Goal: Task Accomplishment & Management: Use online tool/utility

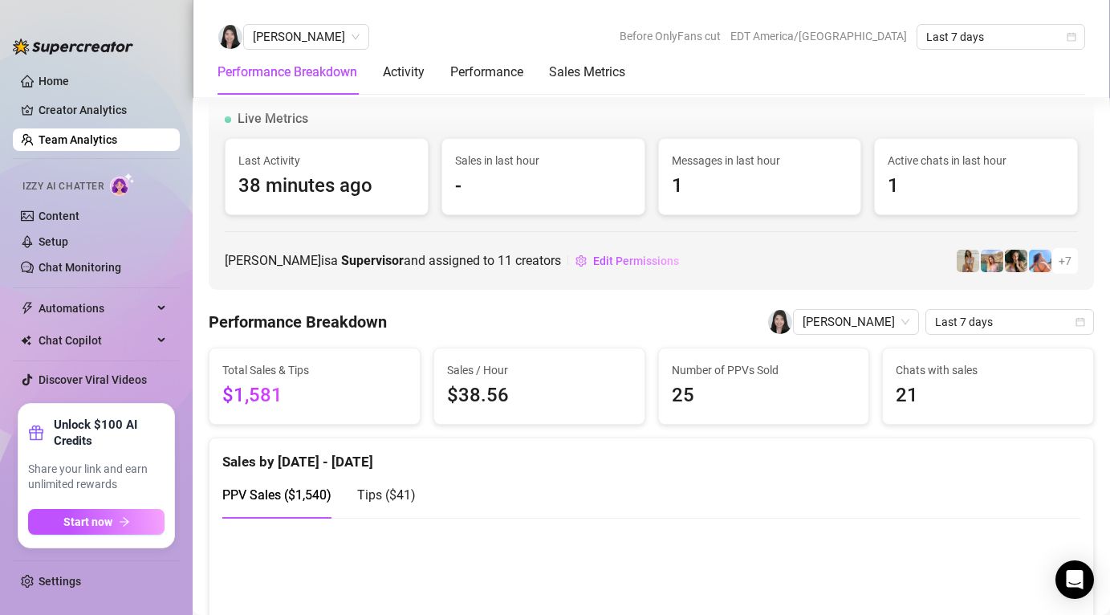
scroll to position [261, 0]
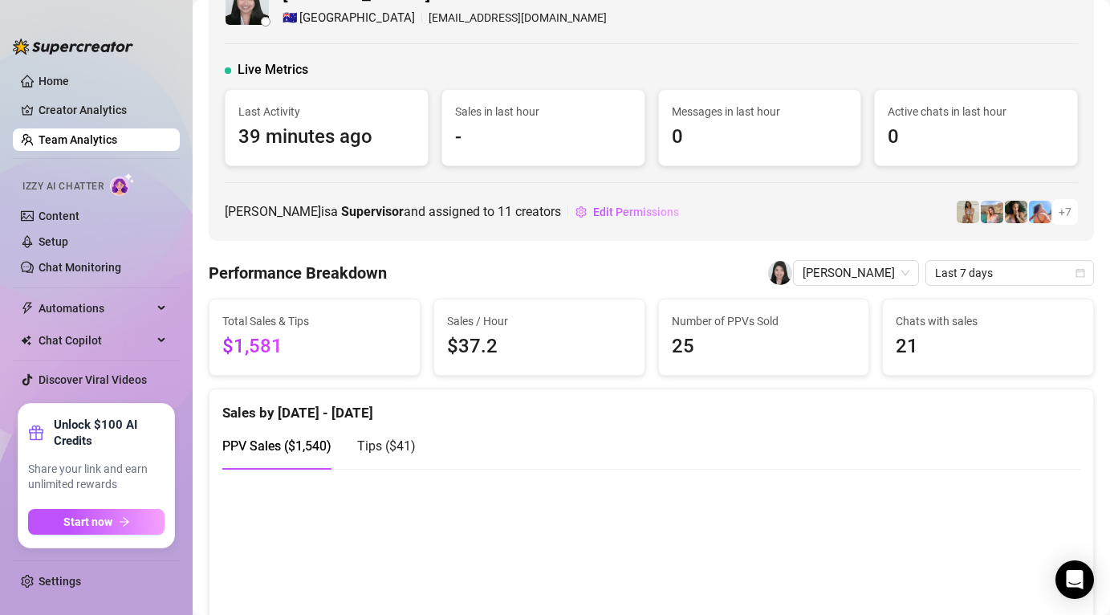
scroll to position [99, 0]
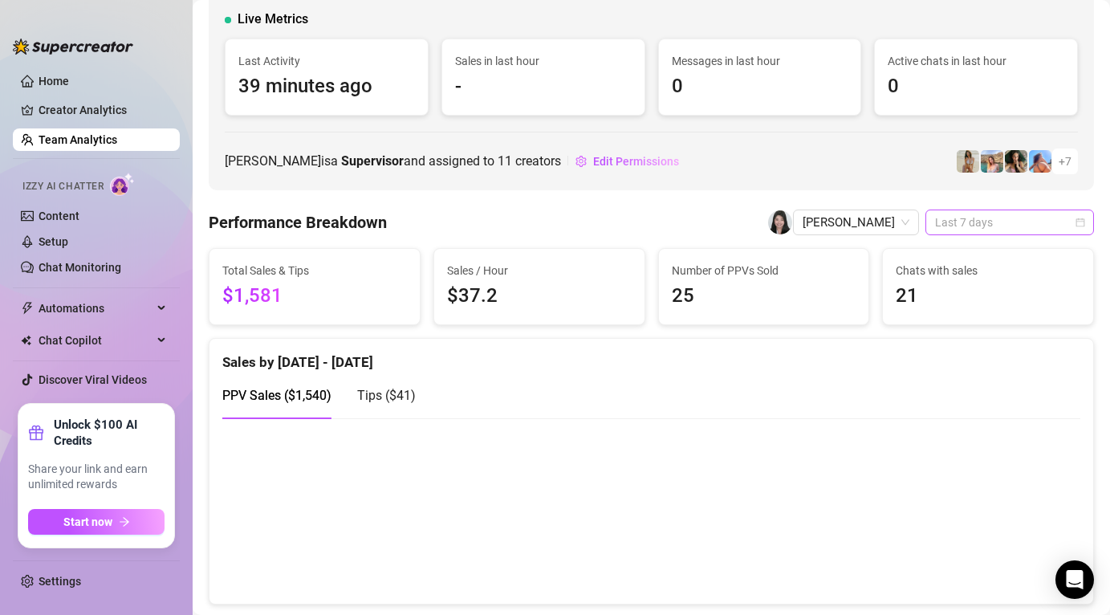
click at [980, 224] on span "Last 7 days" at bounding box center [1009, 222] width 149 height 24
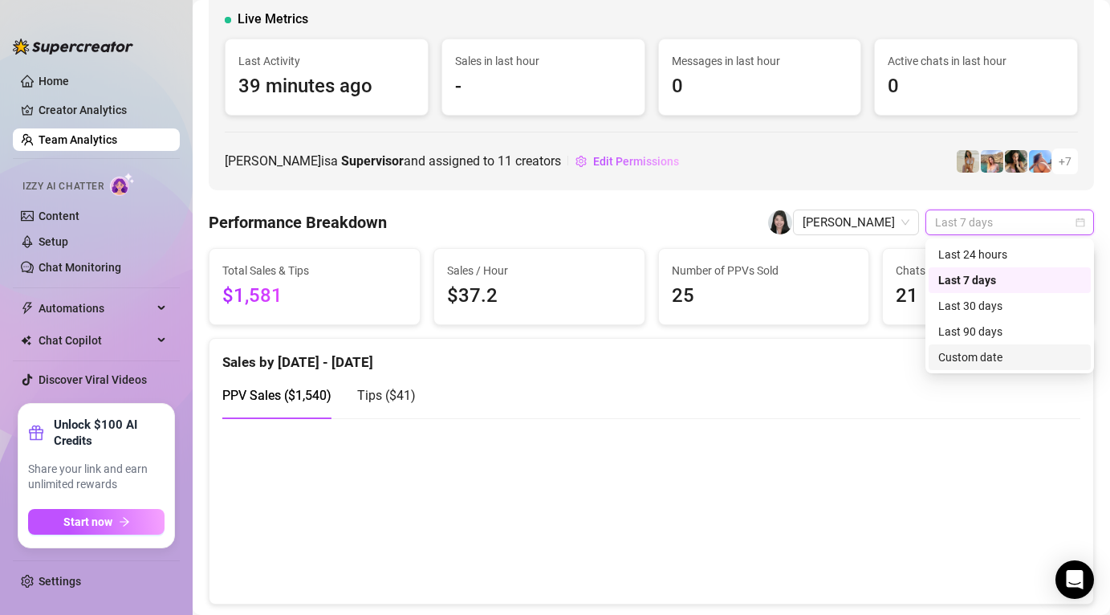
click at [972, 367] on div "Custom date" at bounding box center [1009, 357] width 162 height 26
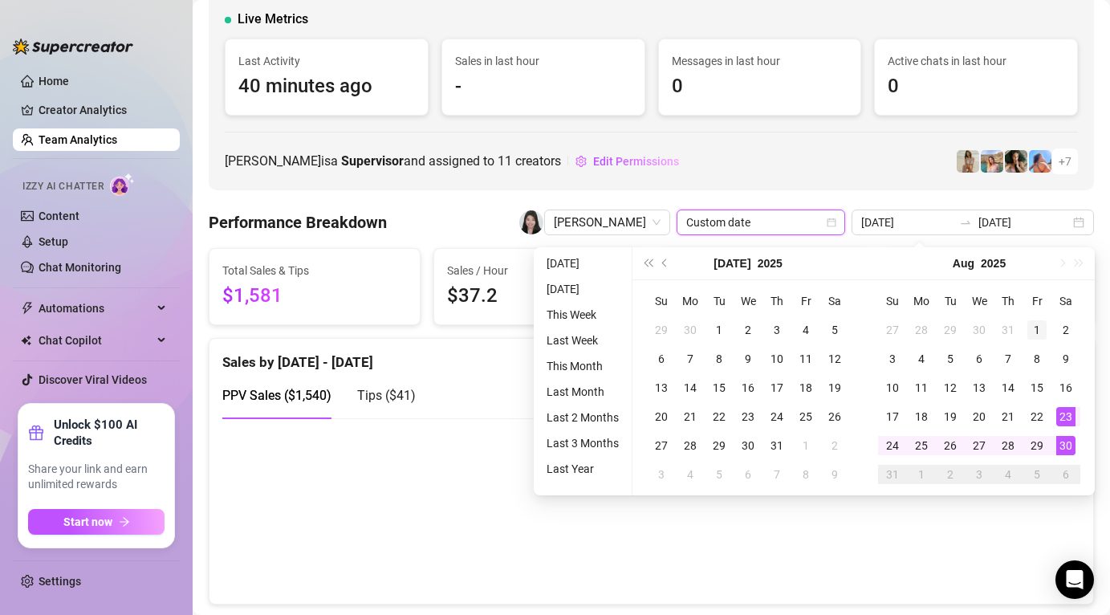
type input "[DATE]"
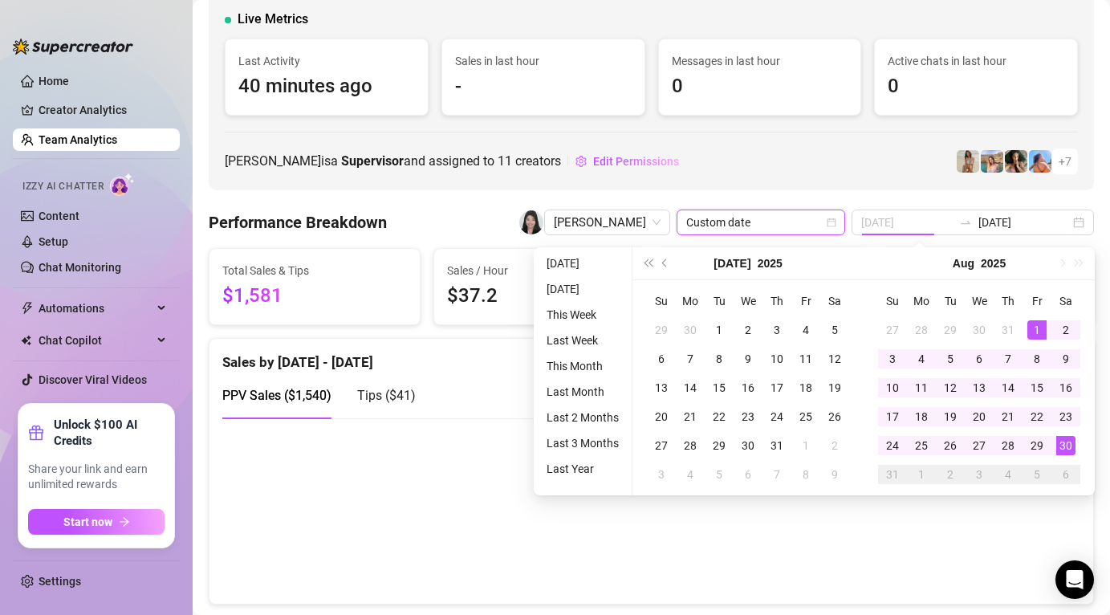
click at [1027, 339] on td "1" at bounding box center [1036, 329] width 29 height 29
type input "[DATE]"
click at [1065, 446] on div "30" at bounding box center [1065, 445] width 19 height 19
type input "[DATE]"
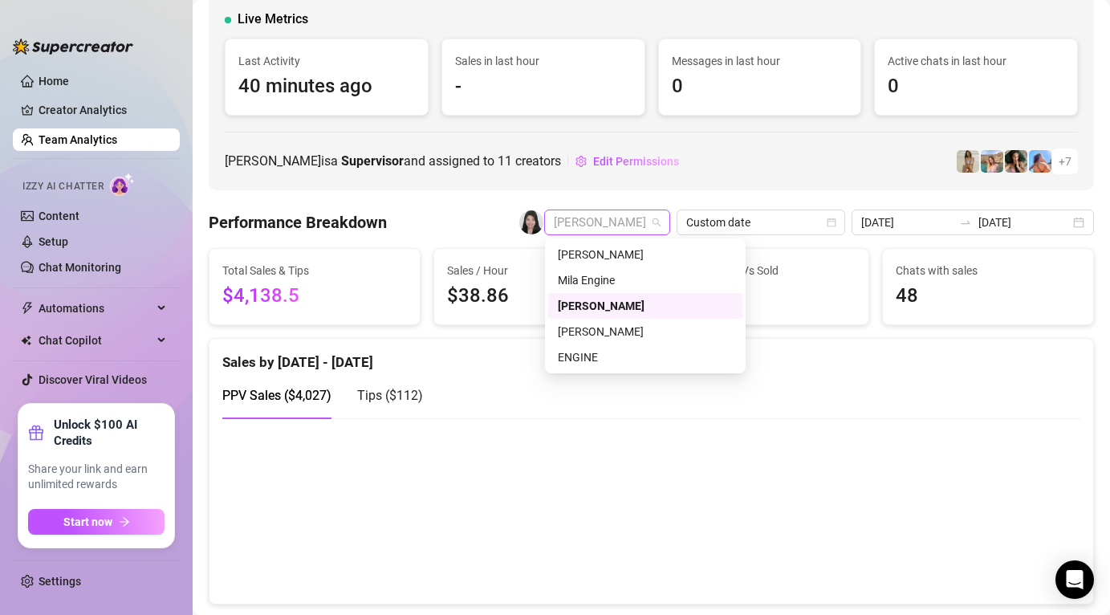
click at [660, 214] on span "[PERSON_NAME]" at bounding box center [607, 222] width 107 height 24
click at [660, 278] on div "Mila Engine" at bounding box center [645, 280] width 175 height 18
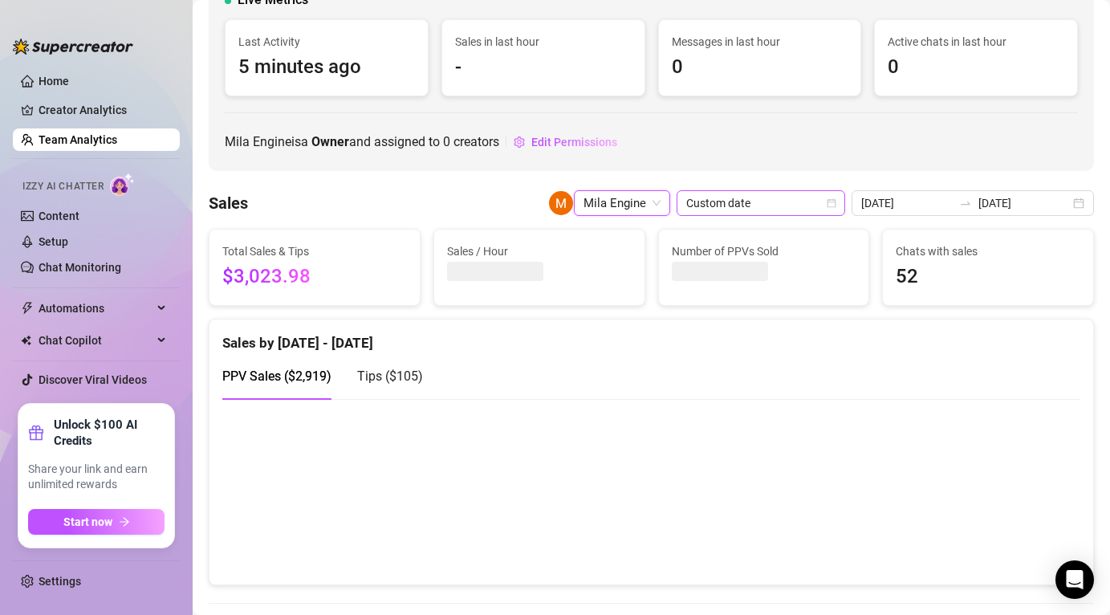
scroll to position [99, 0]
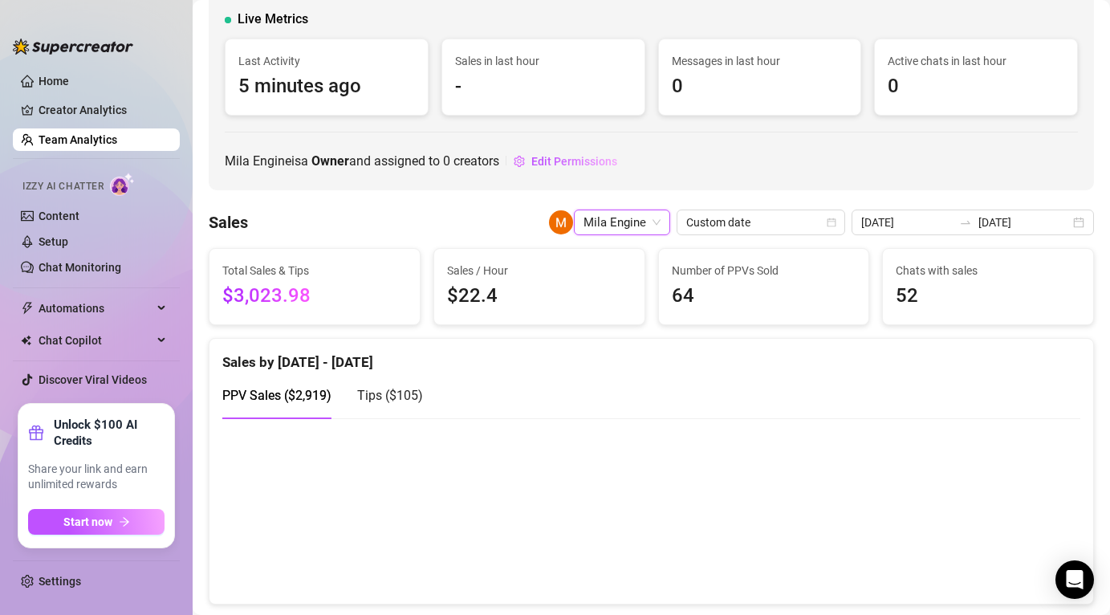
click at [670, 215] on div "Mila Engine" at bounding box center [622, 222] width 96 height 26
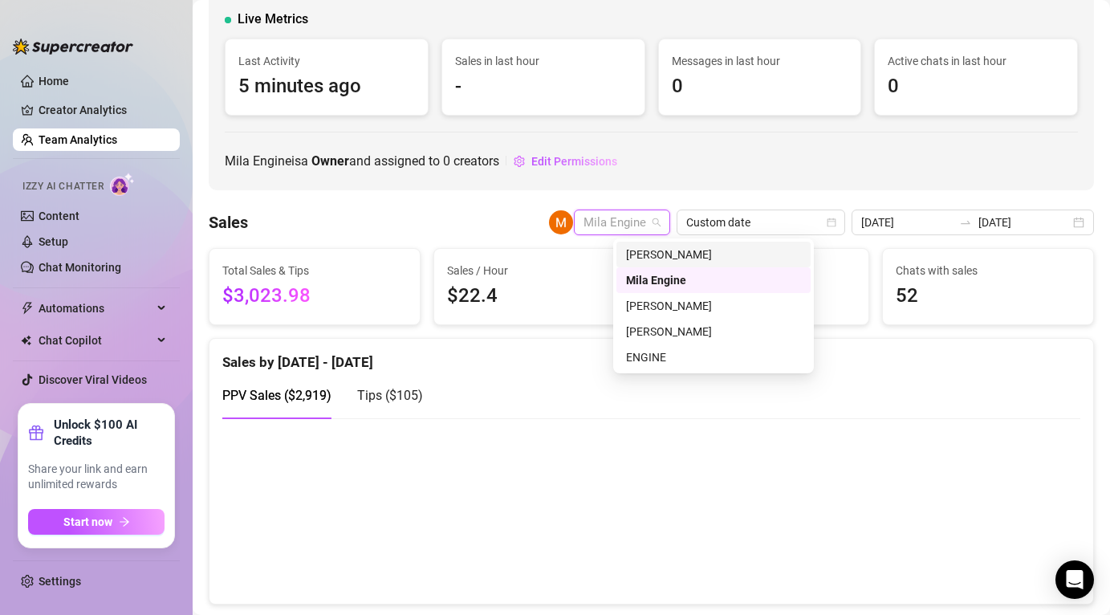
click at [676, 261] on div "brandon ty" at bounding box center [713, 254] width 175 height 18
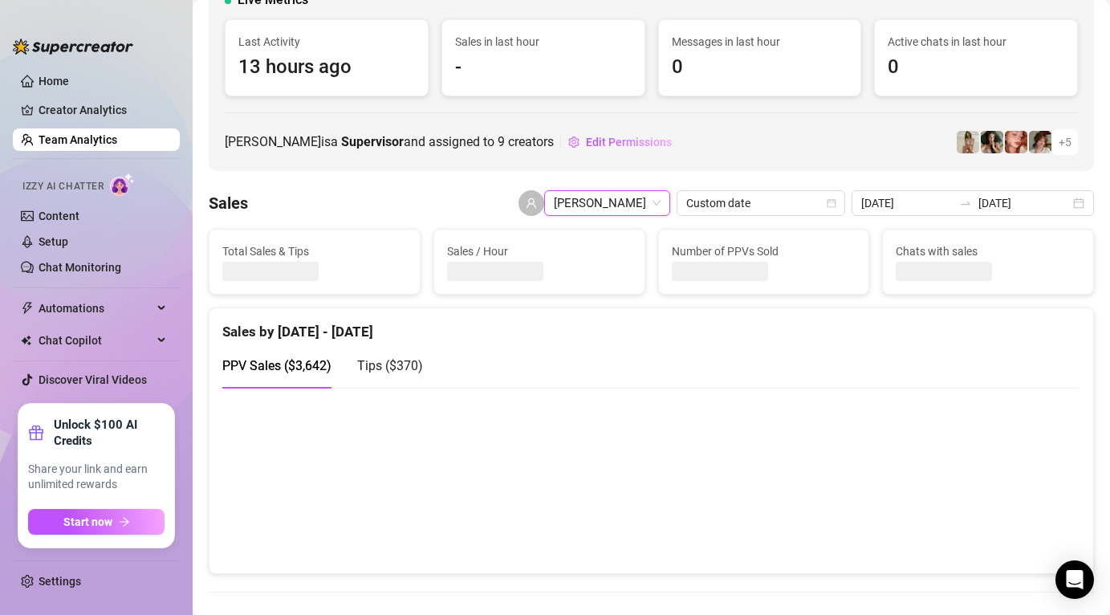
scroll to position [99, 0]
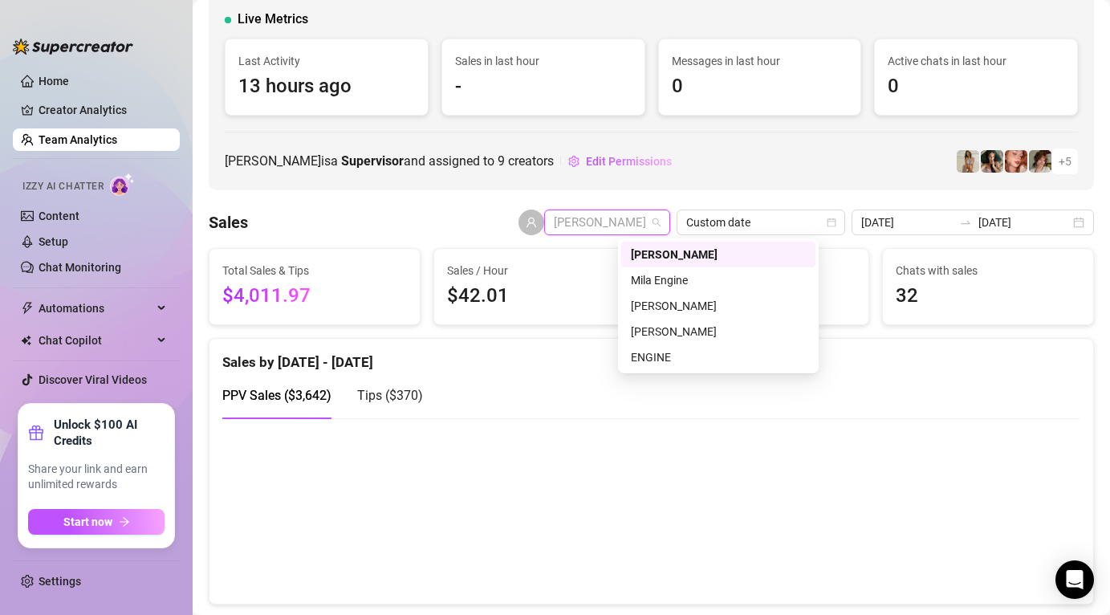
click at [660, 225] on span "brandon ty" at bounding box center [607, 222] width 107 height 24
click at [669, 309] on div "[PERSON_NAME]" at bounding box center [718, 306] width 175 height 18
